Goal: Information Seeking & Learning: Learn about a topic

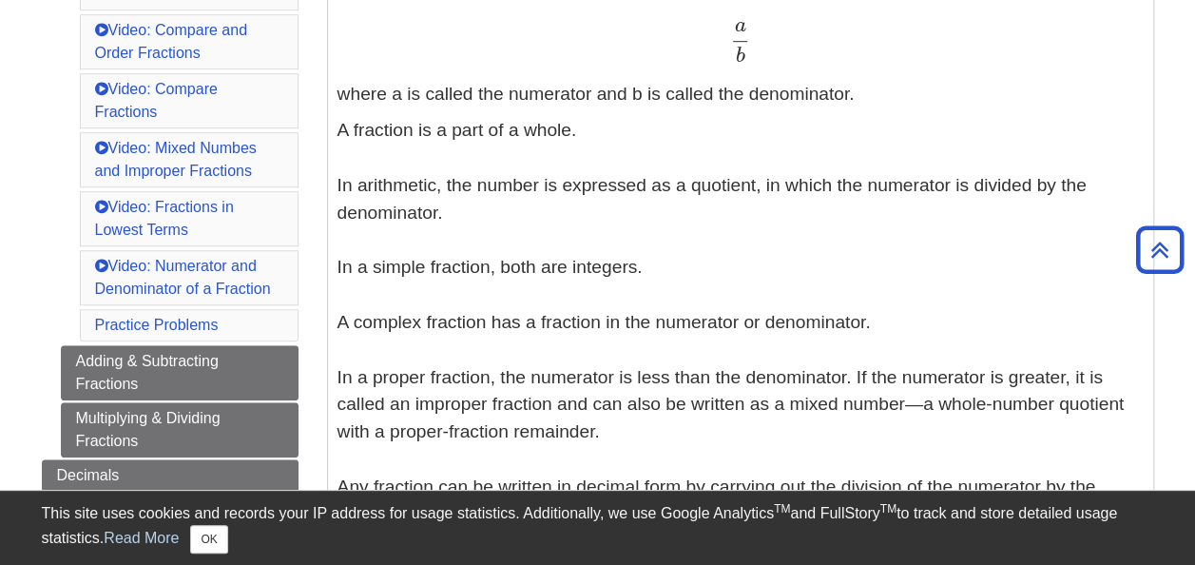
scroll to position [382, 0]
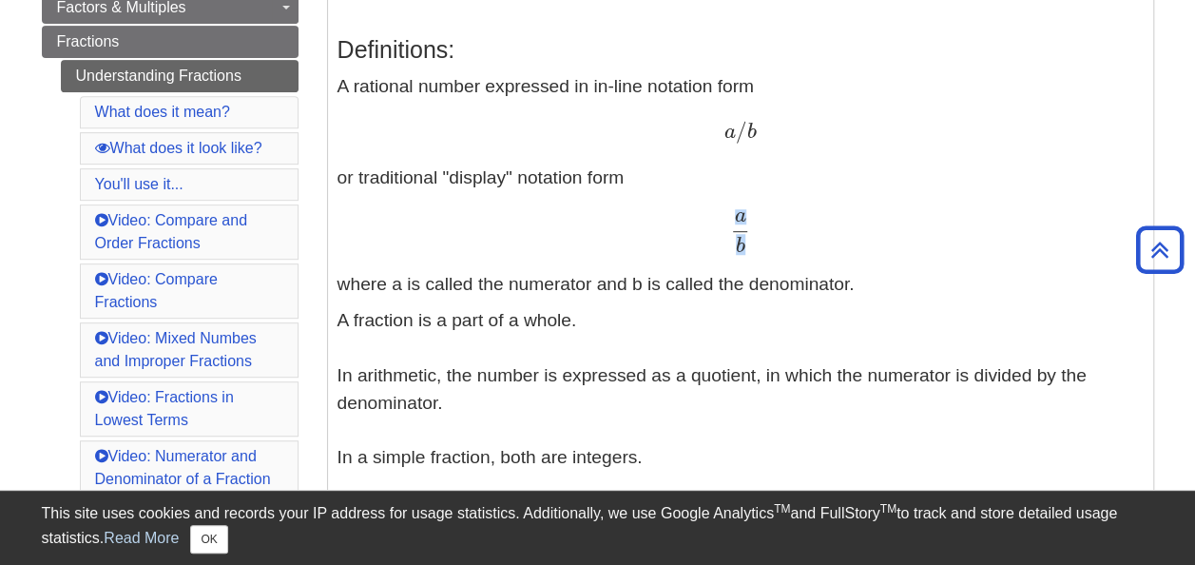
drag, startPoint x: 759, startPoint y: 243, endPoint x: 728, endPoint y: 219, distance: 39.2
click at [728, 219] on div "a b a b" at bounding box center [740, 231] width 806 height 42
drag, startPoint x: 728, startPoint y: 219, endPoint x: 713, endPoint y: 224, distance: 16.2
click at [713, 224] on div "a b a b" at bounding box center [740, 231] width 806 height 42
drag, startPoint x: 719, startPoint y: 211, endPoint x: 776, endPoint y: 250, distance: 69.1
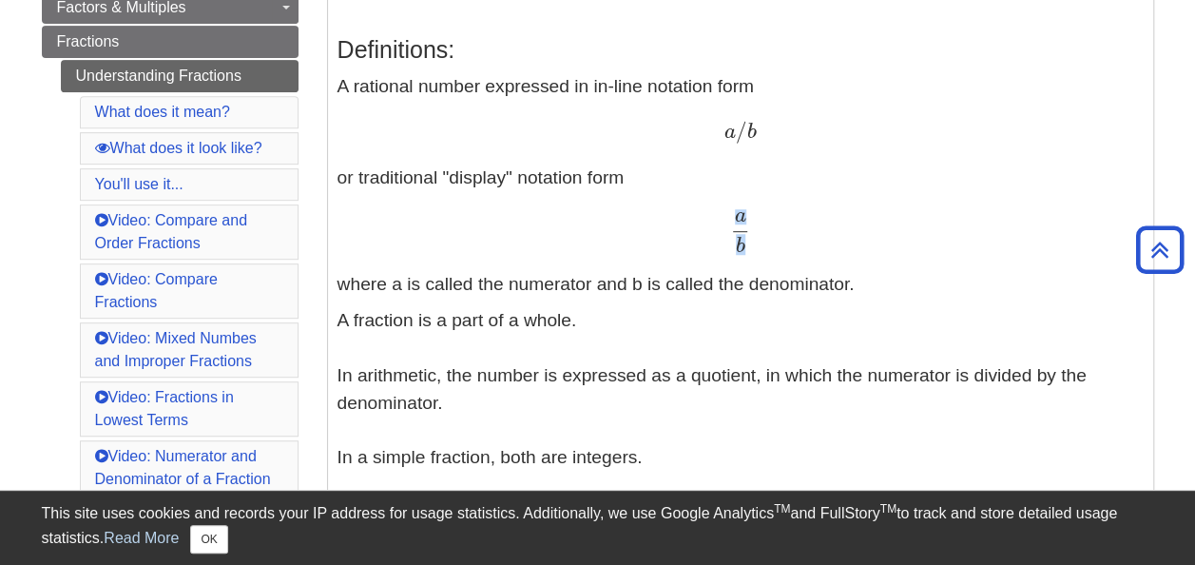
click at [776, 250] on div "a b a b" at bounding box center [740, 231] width 806 height 42
copy span "a b"
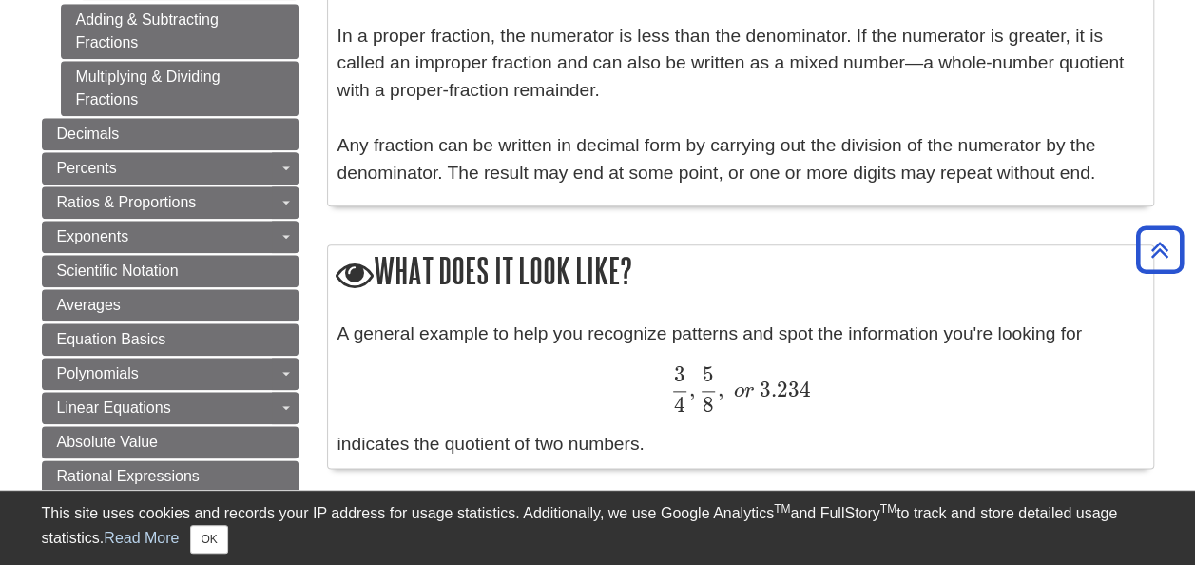
scroll to position [1048, 0]
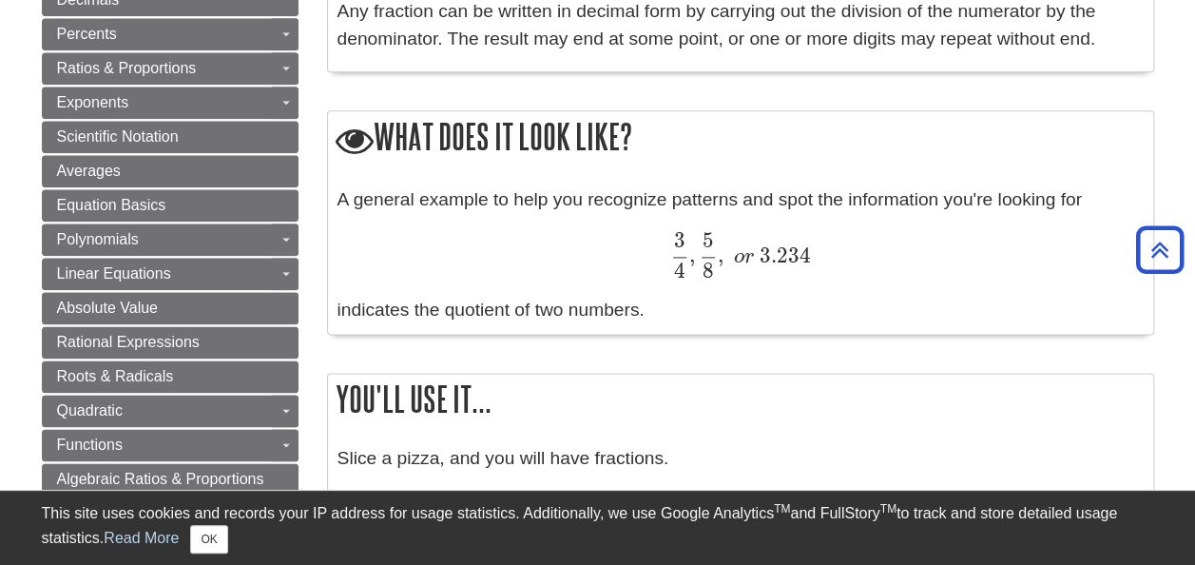
drag, startPoint x: 656, startPoint y: 227, endPoint x: 684, endPoint y: 270, distance: 51.4
click at [684, 270] on div "A general example to help you recognize patterns and spot the information you'r…" at bounding box center [740, 255] width 806 height 138
drag, startPoint x: 684, startPoint y: 270, endPoint x: 690, endPoint y: 279, distance: 10.3
click at [690, 279] on div "A general example to help you recognize patterns and spot the information you'r…" at bounding box center [740, 255] width 806 height 138
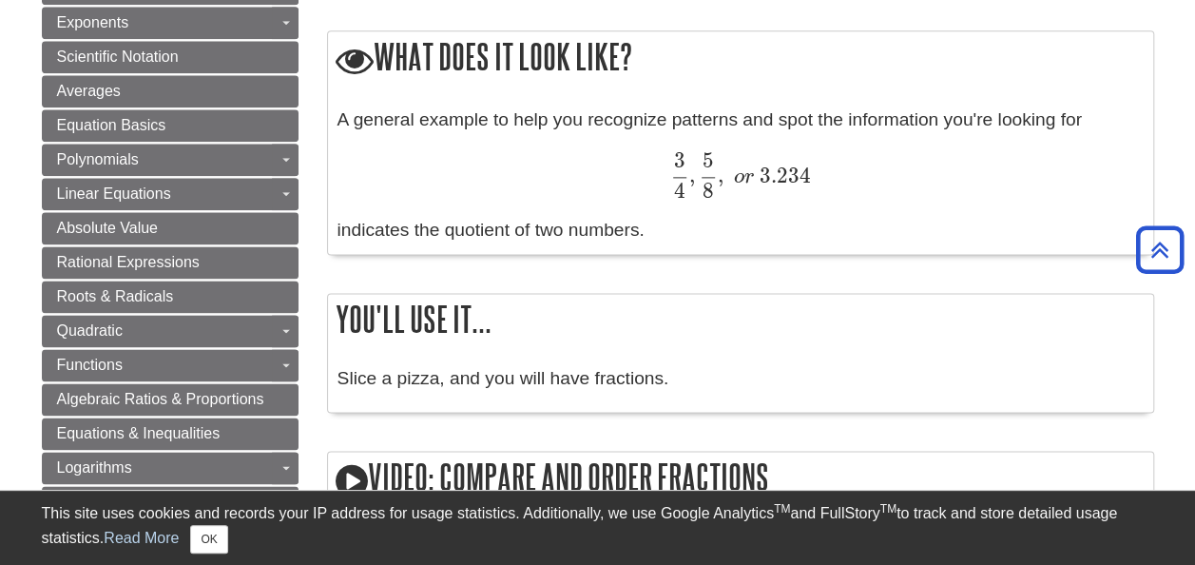
scroll to position [1428, 0]
